Goal: Find specific page/section: Find specific page/section

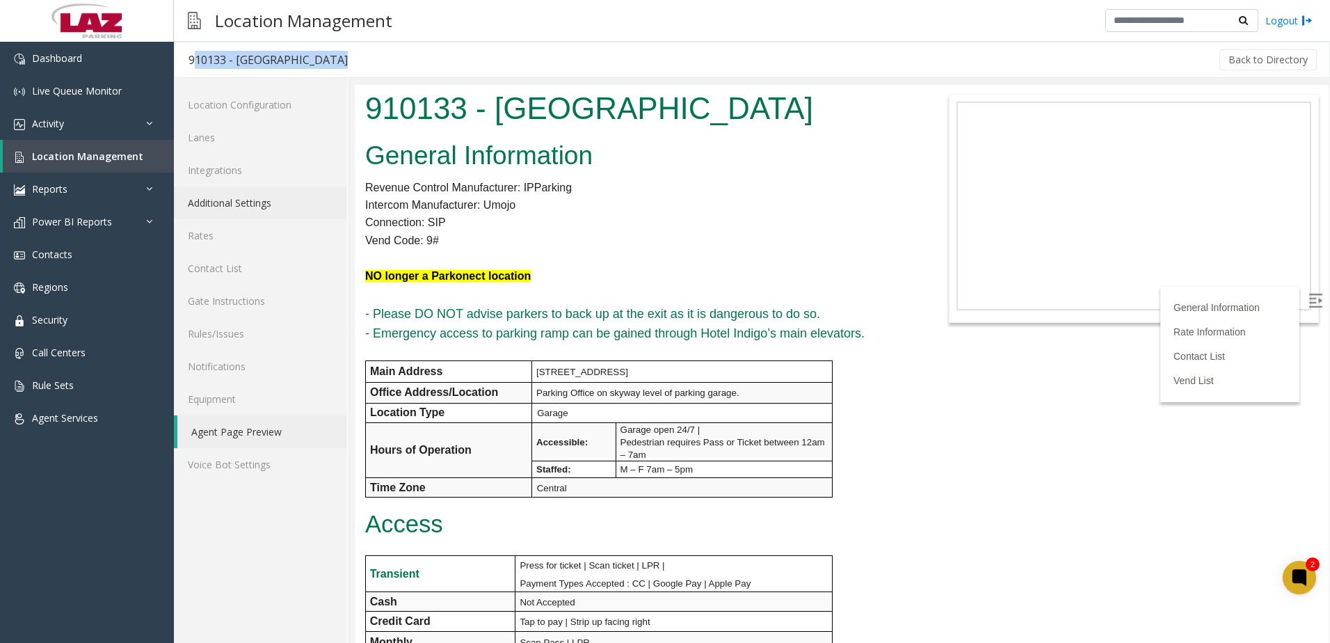
click at [225, 202] on link "Additional Settings" at bounding box center [260, 202] width 173 height 33
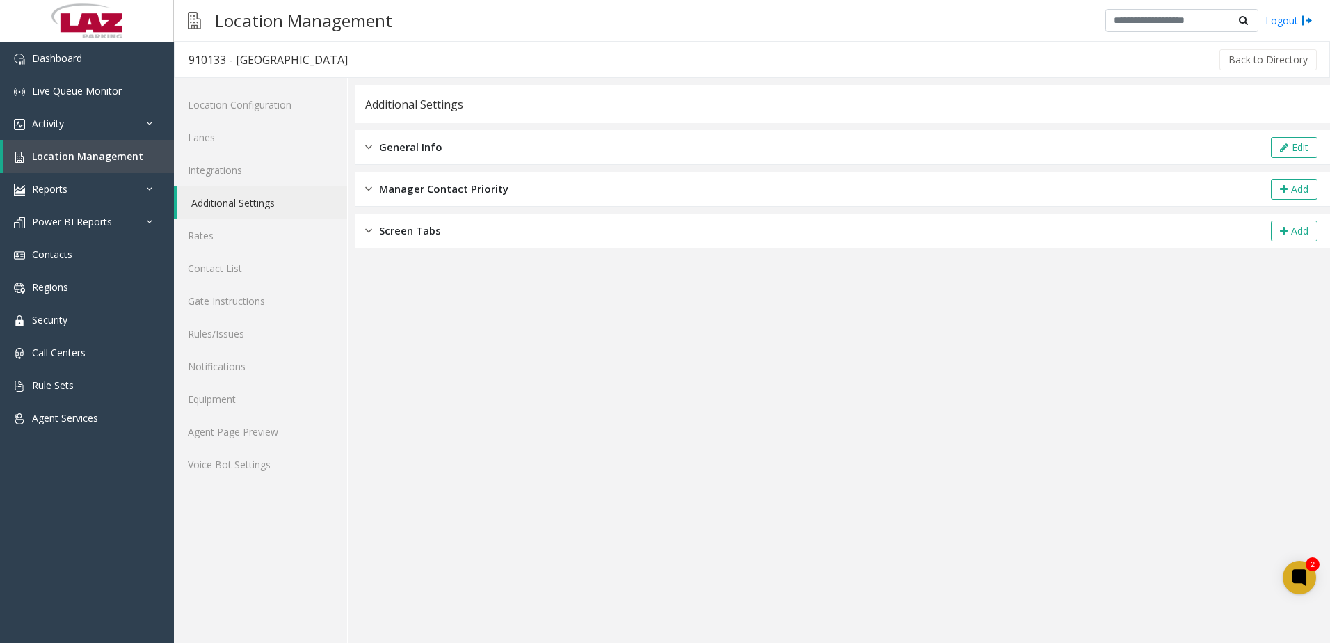
click at [425, 150] on span "General Info" at bounding box center [410, 147] width 63 height 16
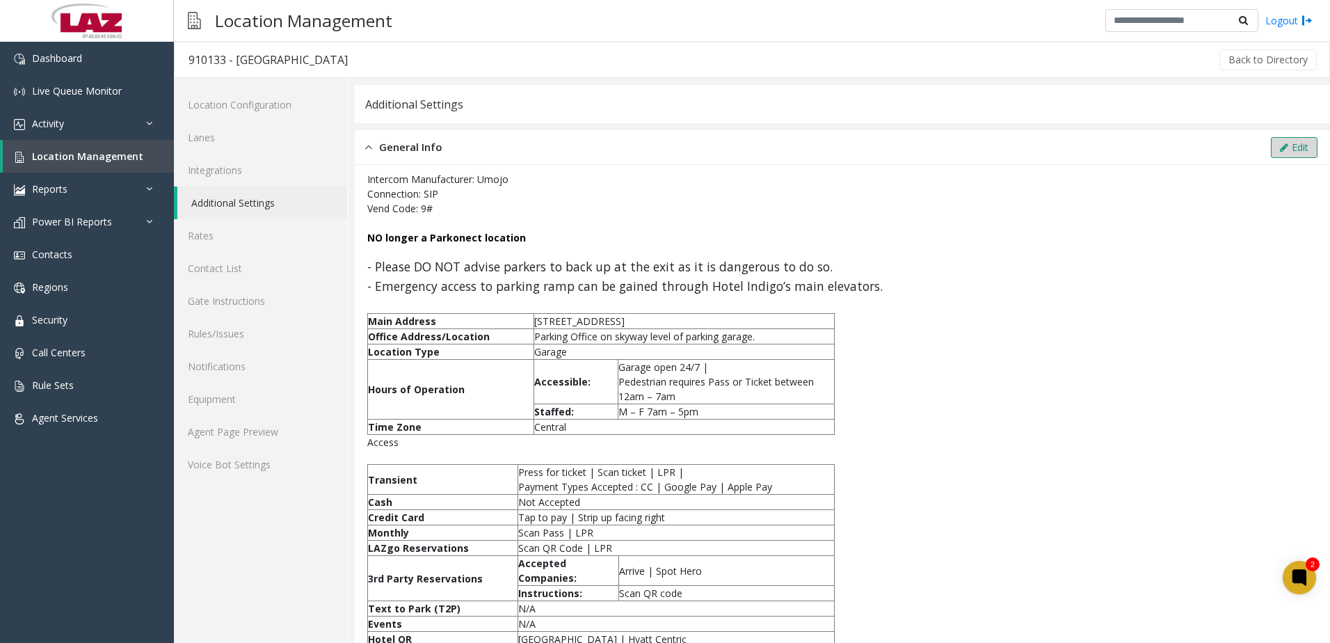
click at [1280, 148] on icon at bounding box center [1284, 148] width 8 height 10
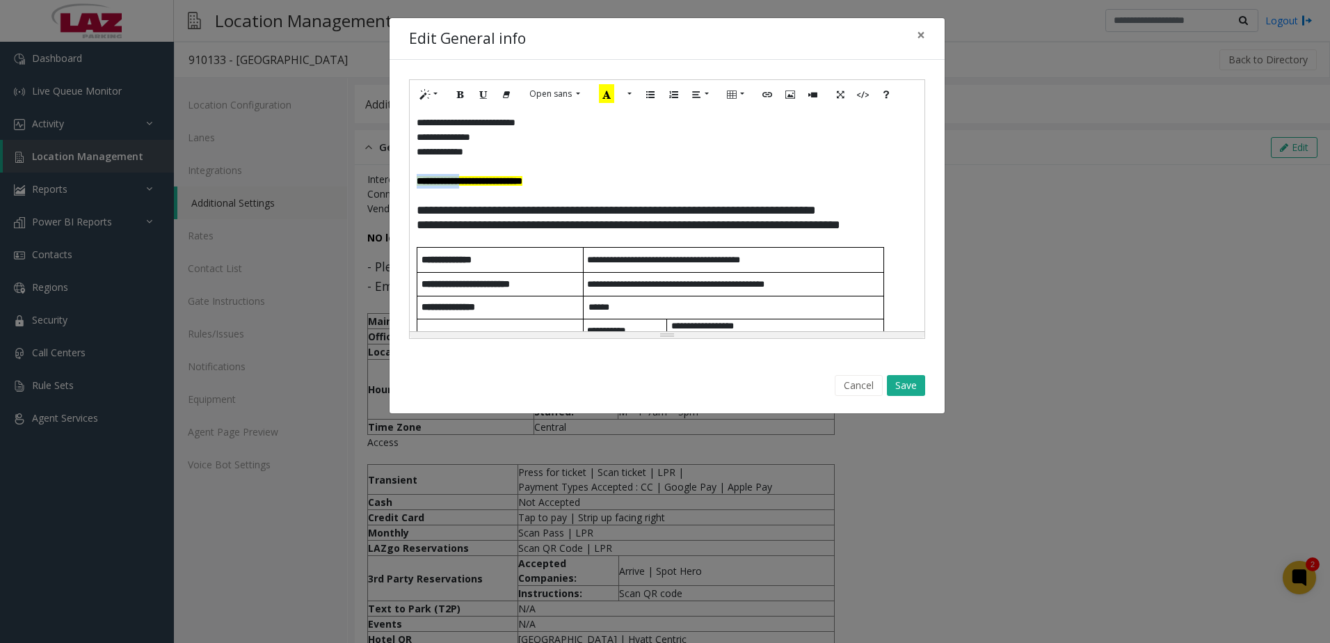
drag, startPoint x: 477, startPoint y: 181, endPoint x: 417, endPoint y: 187, distance: 59.5
click at [419, 186] on font "**********" at bounding box center [470, 181] width 106 height 10
click at [910, 386] on button "Save" at bounding box center [906, 385] width 38 height 21
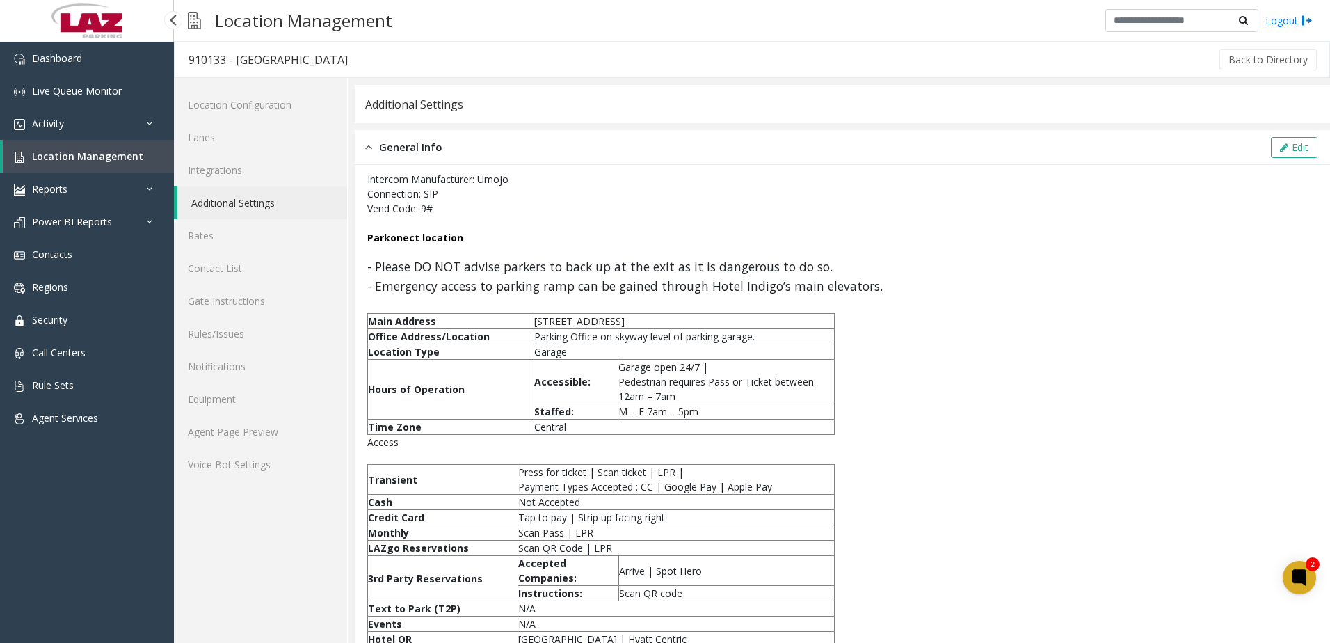
click at [43, 155] on span "Location Management" at bounding box center [87, 156] width 111 height 13
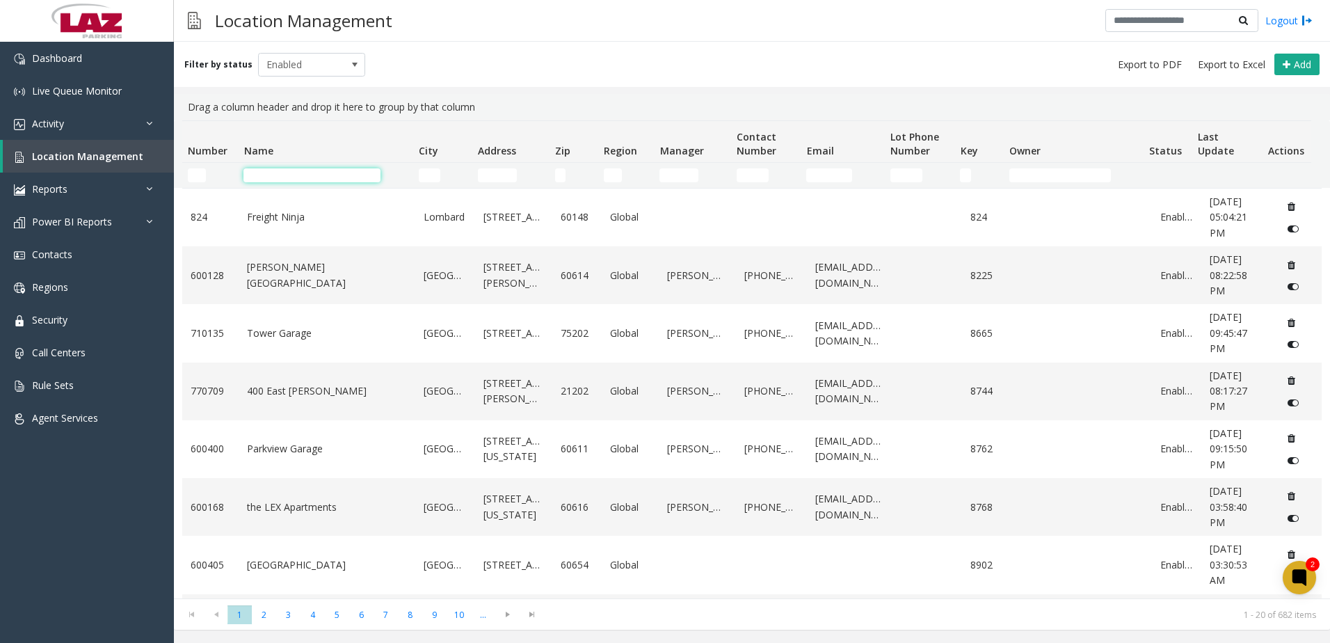
click at [266, 168] on input "Name Filter" at bounding box center [311, 175] width 137 height 14
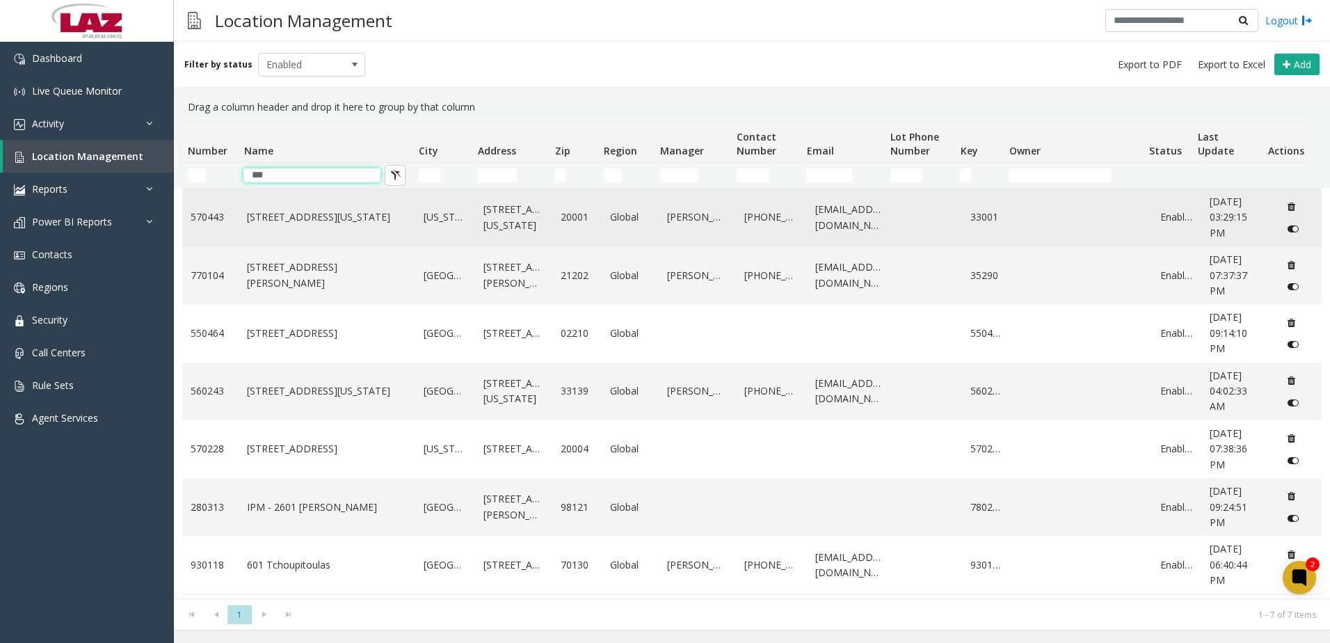
type input "***"
click at [294, 225] on link "[STREET_ADDRESS][US_STATE]" at bounding box center [327, 216] width 160 height 15
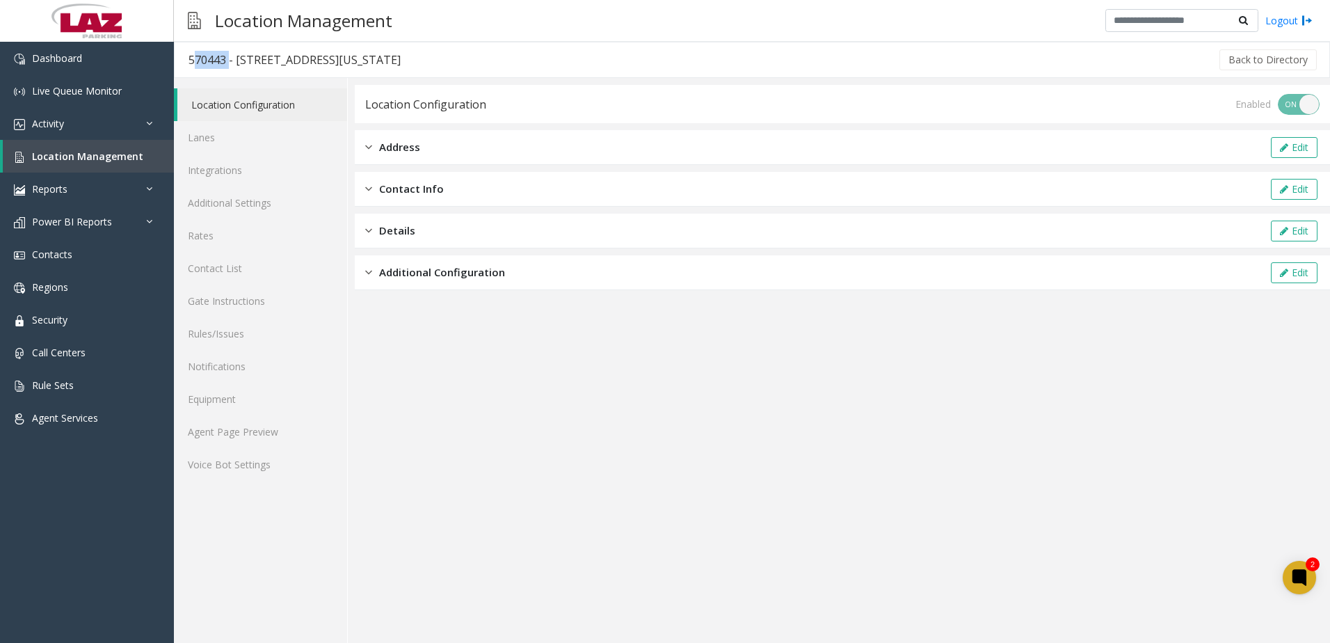
drag, startPoint x: 190, startPoint y: 56, endPoint x: 225, endPoint y: 66, distance: 36.8
click at [225, 65] on div "570443 - [STREET_ADDRESS][US_STATE]" at bounding box center [295, 60] width 212 height 18
copy div "570443"
click at [55, 166] on link "Location Management" at bounding box center [88, 156] width 171 height 33
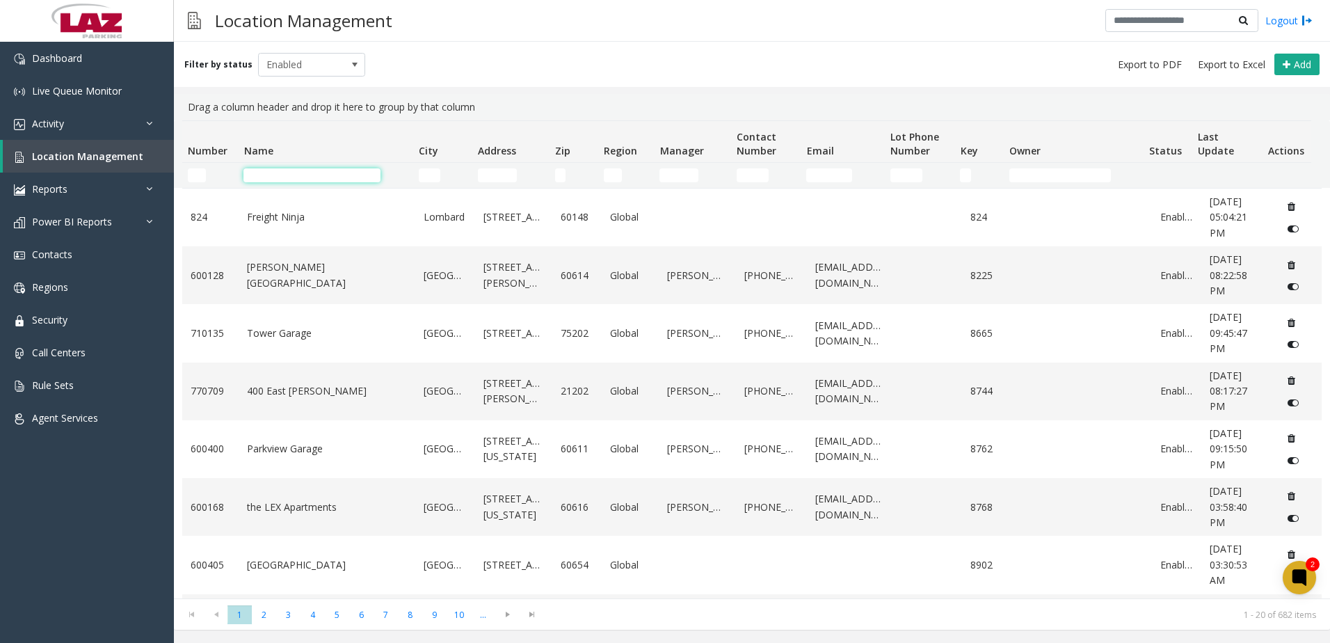
click at [280, 182] on td "Name Filter" at bounding box center [325, 175] width 175 height 25
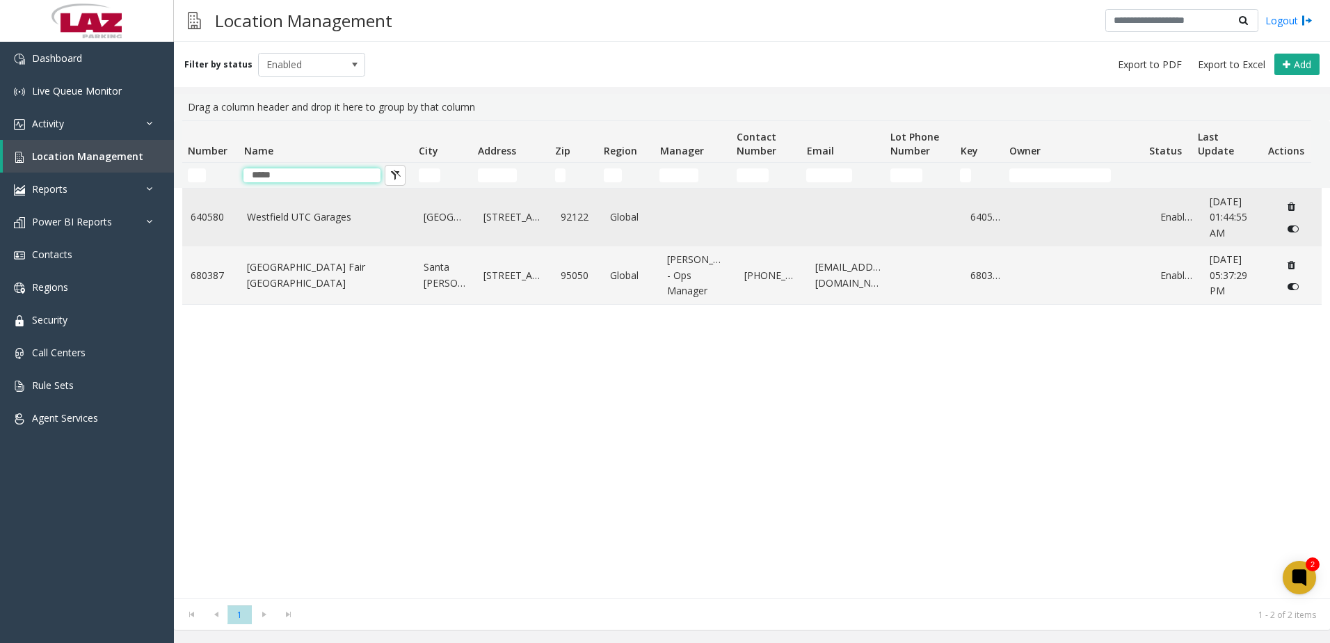
type input "*****"
click at [345, 223] on link "Westfield UTC Garages" at bounding box center [327, 216] width 160 height 15
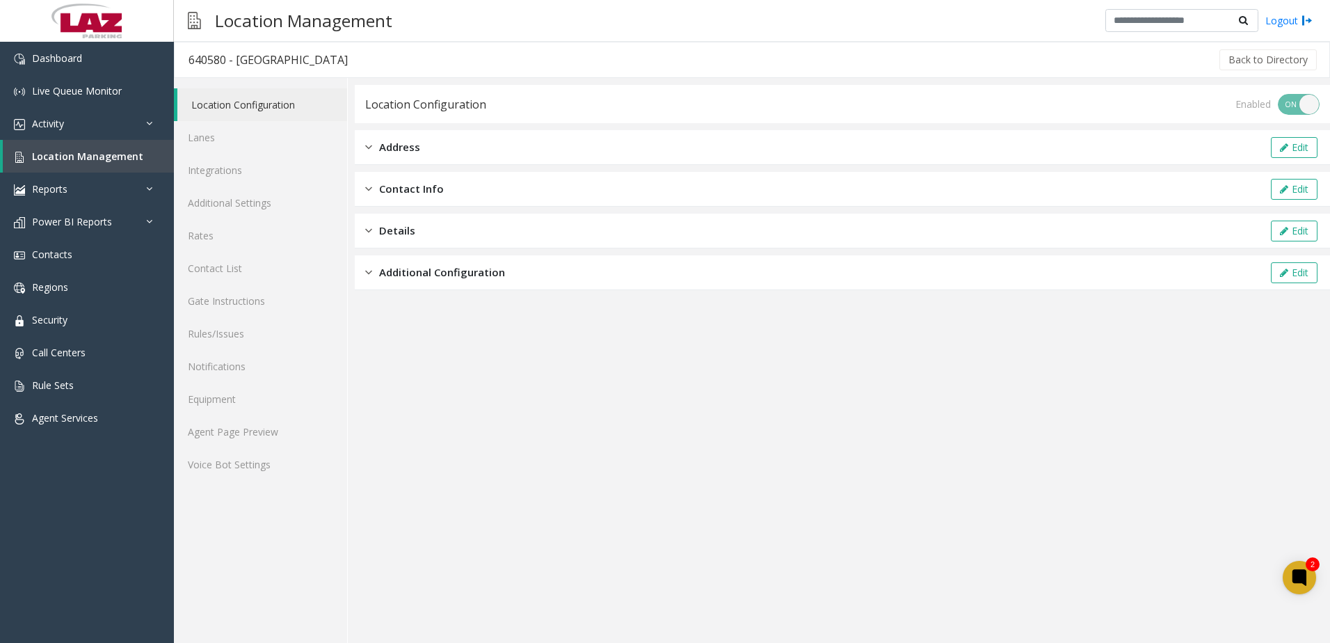
click at [191, 60] on h3 "640580 - [GEOGRAPHIC_DATA]" at bounding box center [268, 60] width 187 height 32
drag, startPoint x: 191, startPoint y: 60, endPoint x: 226, endPoint y: 54, distance: 35.2
click at [226, 54] on div "640580 - [GEOGRAPHIC_DATA]" at bounding box center [268, 60] width 159 height 18
copy div "640580"
click at [53, 151] on span "Location Management" at bounding box center [87, 156] width 111 height 13
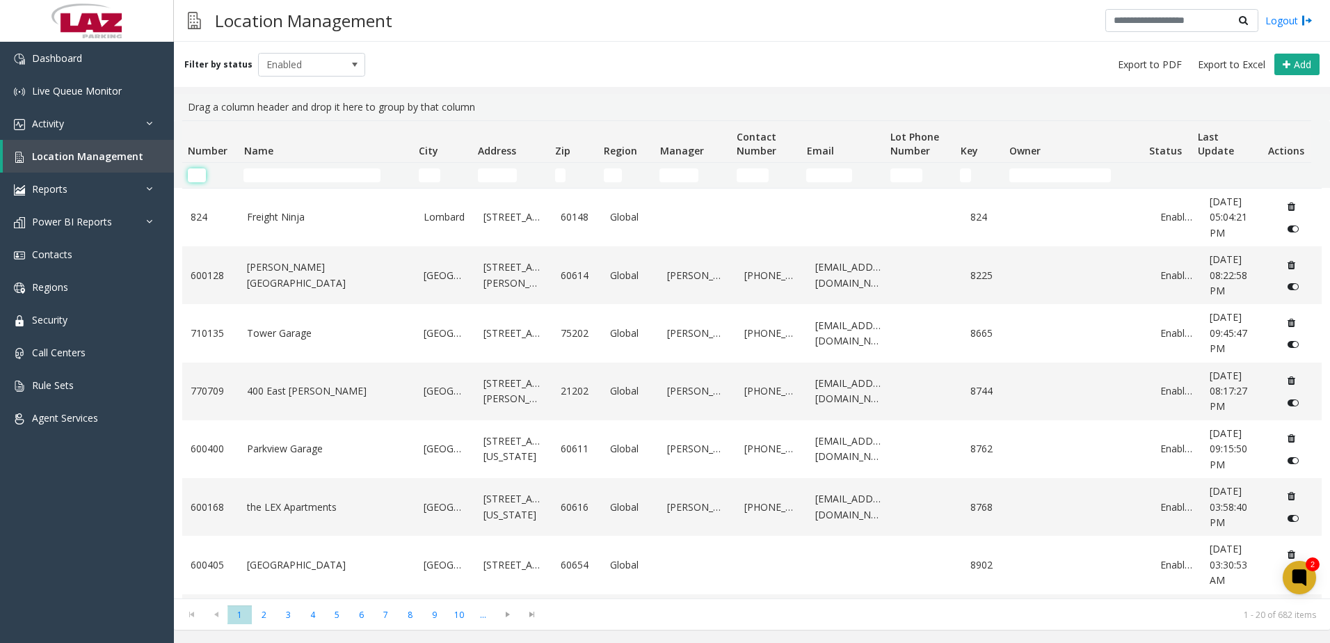
click at [200, 176] on input "Number Filter" at bounding box center [197, 175] width 18 height 14
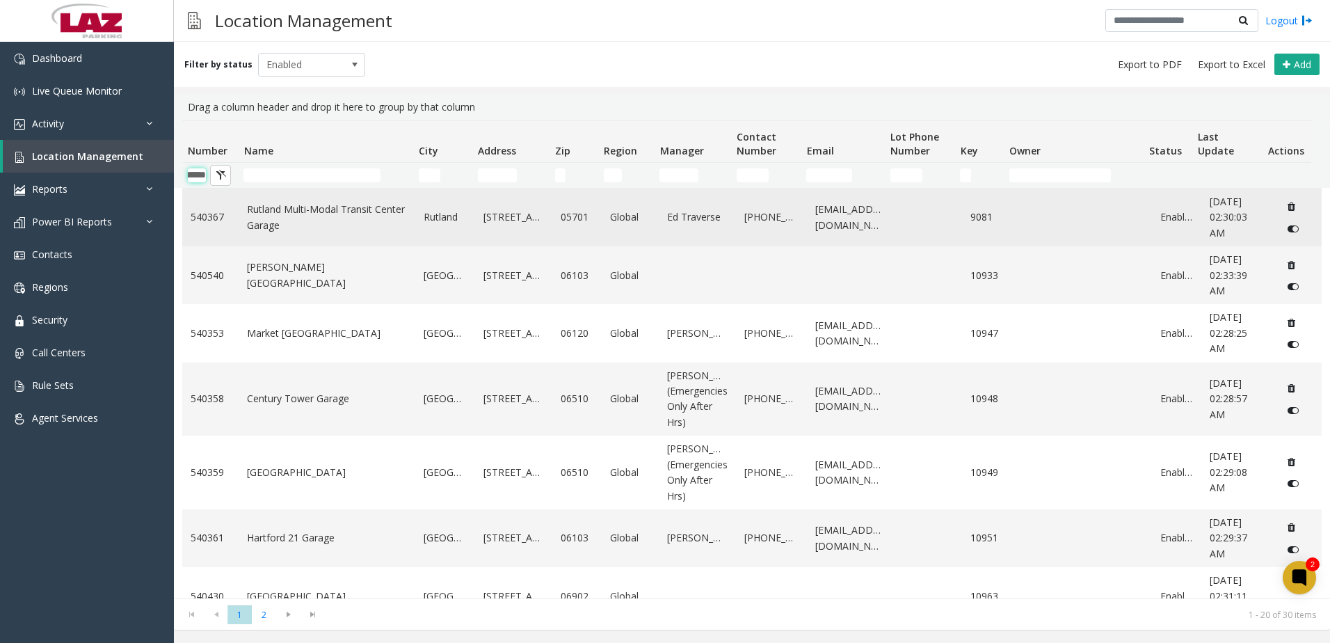
scroll to position [0, 23]
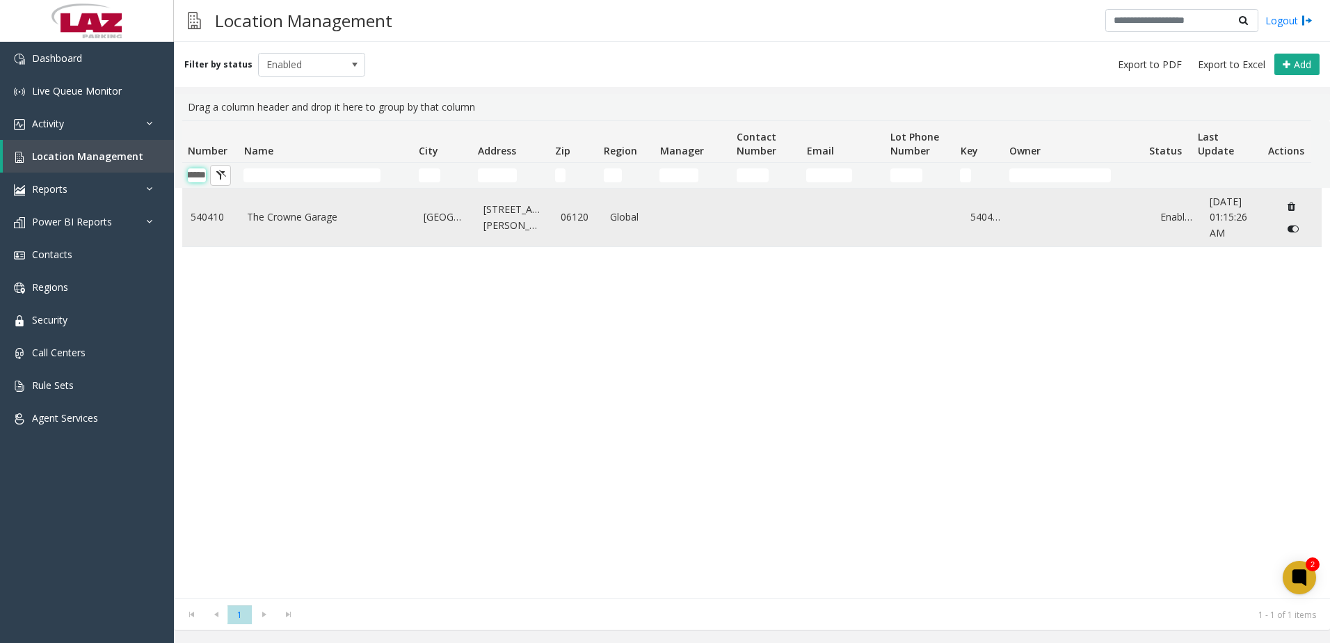
type input "******"
click at [462, 227] on td "[GEOGRAPHIC_DATA]" at bounding box center [445, 218] width 60 height 58
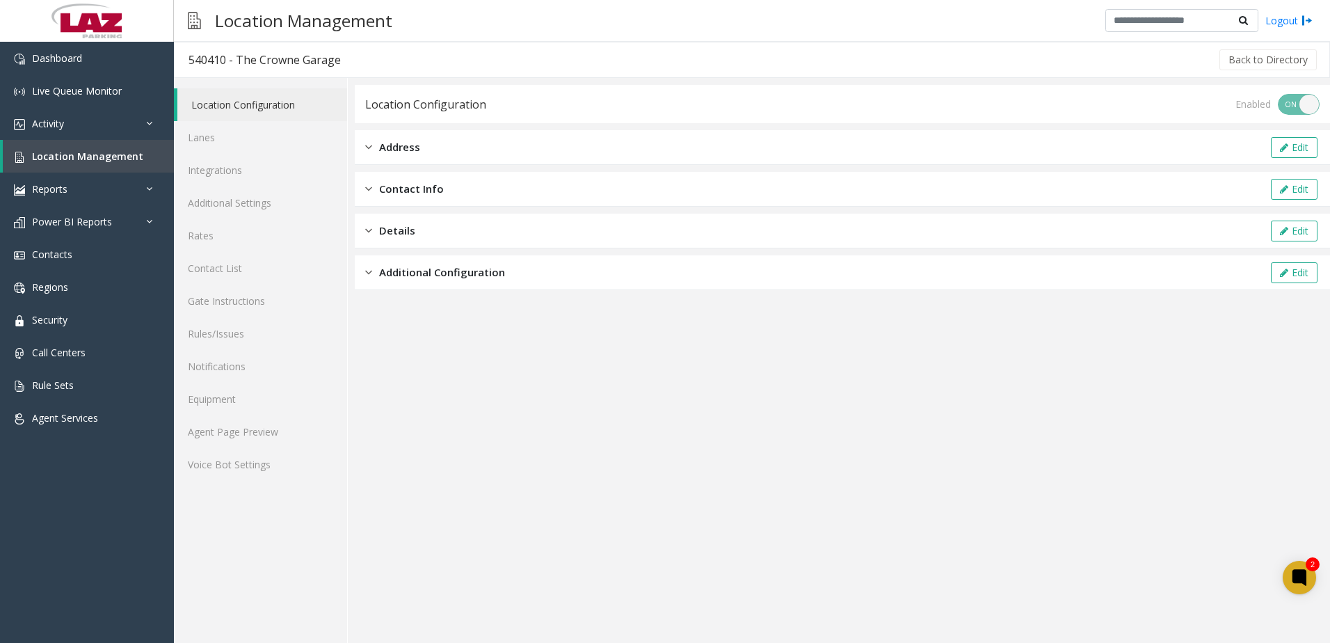
click at [382, 150] on span "Address" at bounding box center [399, 147] width 41 height 16
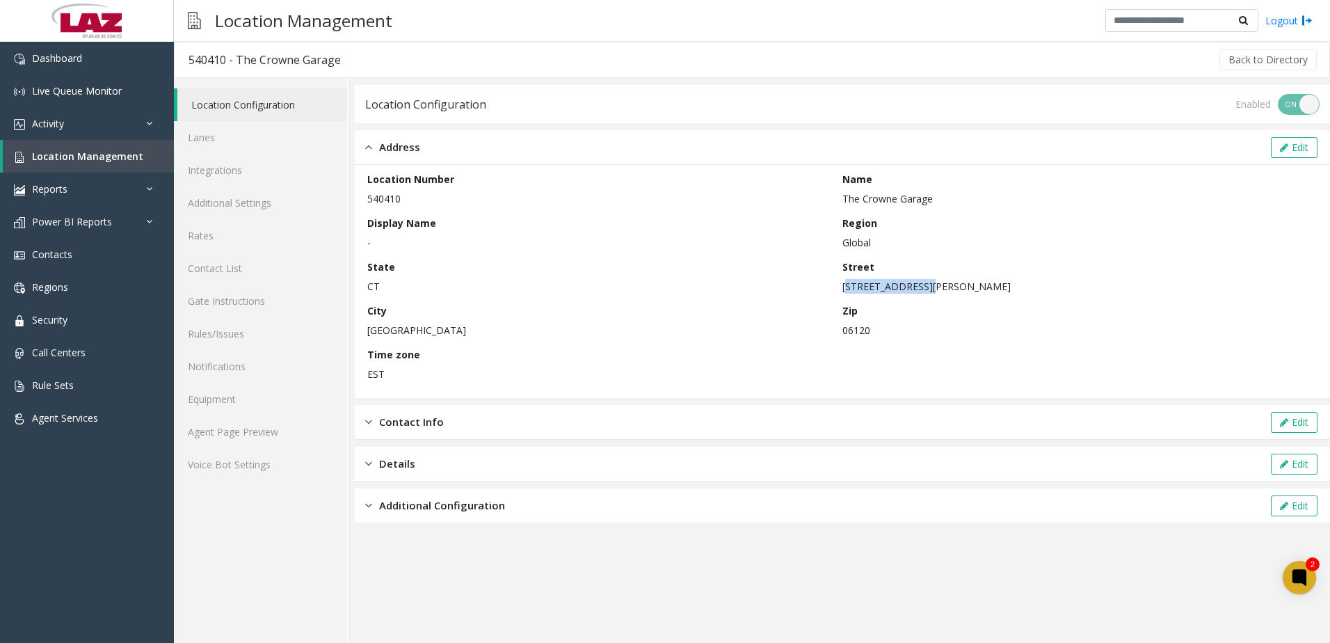
drag, startPoint x: 845, startPoint y: 288, endPoint x: 921, endPoint y: 289, distance: 76.5
click at [921, 289] on p "[STREET_ADDRESS][PERSON_NAME]" at bounding box center [1076, 286] width 468 height 15
click at [551, 284] on p "CT" at bounding box center [601, 286] width 468 height 15
